Goal: Transaction & Acquisition: Purchase product/service

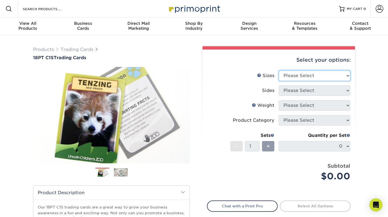
click at [309, 74] on select "Please Select 2.5" x 3.5"" at bounding box center [315, 75] width 72 height 10
select select "2.50x3.50"
click at [279, 70] on select "Please Select 2.5" x 3.5"" at bounding box center [315, 75] width 72 height 10
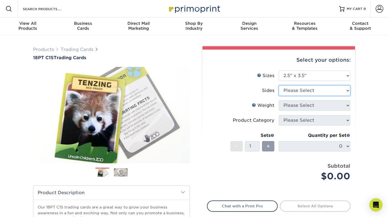
click at [303, 90] on select "Please Select Print Both Sides Print Front Only" at bounding box center [315, 90] width 72 height 10
select select "13abbda7-1d64-4f25-8bb2-c179b224825d"
click at [279, 85] on select "Please Select Print Both Sides Print Front Only" at bounding box center [315, 90] width 72 height 10
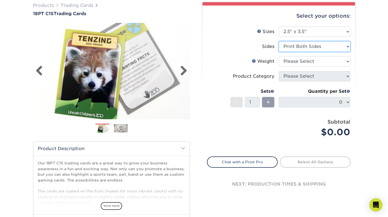
scroll to position [57, 0]
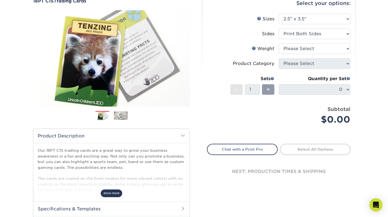
click at [116, 192] on span "show more" at bounding box center [111, 192] width 21 height 7
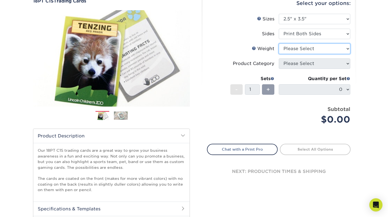
click at [308, 49] on select "Please Select 18PT C1S" at bounding box center [315, 48] width 72 height 10
select select "18PTC1S"
click at [279, 43] on select "Please Select 18PT C1S" at bounding box center [315, 48] width 72 height 10
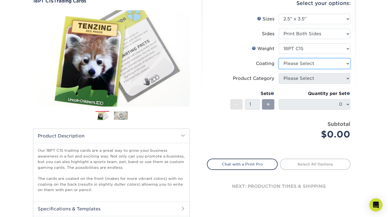
click at [306, 66] on select at bounding box center [315, 63] width 72 height 10
select select "1e8116af-acfc-44b1-83dc-8181aa338834"
click at [279, 58] on select at bounding box center [315, 63] width 72 height 10
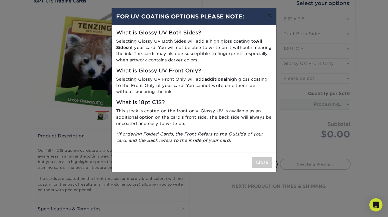
click at [270, 17] on button "×" at bounding box center [270, 15] width 13 height 15
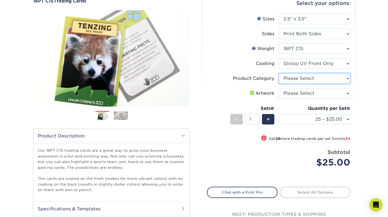
click at [310, 80] on select "Please Select Trading Cards" at bounding box center [315, 78] width 72 height 10
select select "c2f9bce9-36c2-409d-b101-c29d9d031e18"
click at [279, 73] on select "Please Select Trading Cards" at bounding box center [315, 78] width 72 height 10
click at [311, 93] on select "Please Select I will upload files I need a design - $100" at bounding box center [315, 93] width 72 height 10
select select "upload"
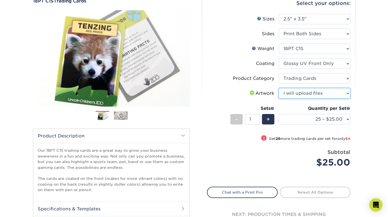
click at [279, 88] on select "Please Select I will upload files I need a design - $100" at bounding box center [315, 93] width 72 height 10
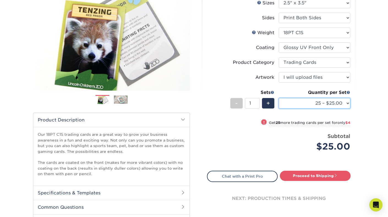
click at [300, 101] on select "25 – $25.00 50 – $29.00 75 – $37.00 100 – $41.00 250 – $48.00 500 – $58.00 1000…" at bounding box center [315, 103] width 72 height 10
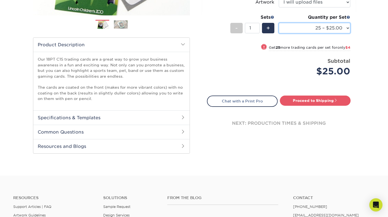
scroll to position [173, 0]
